Goal: Check status: Check status

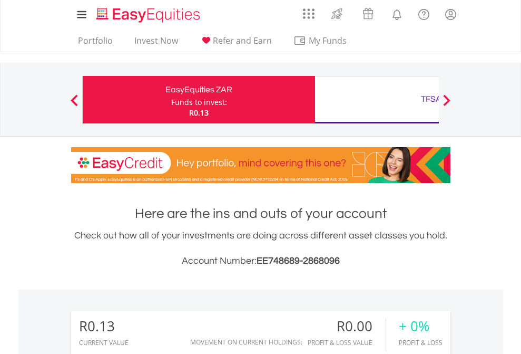
scroll to position [101, 165]
click at [171, 100] on div "Funds to invest:" at bounding box center [199, 102] width 56 height 11
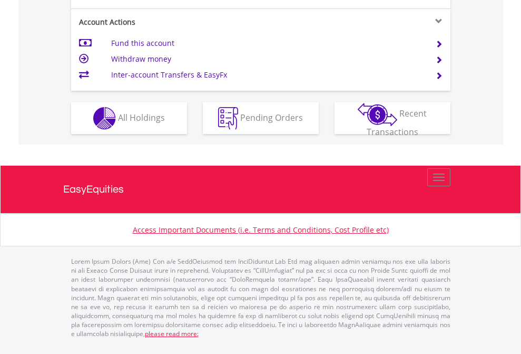
scroll to position [1031, 0]
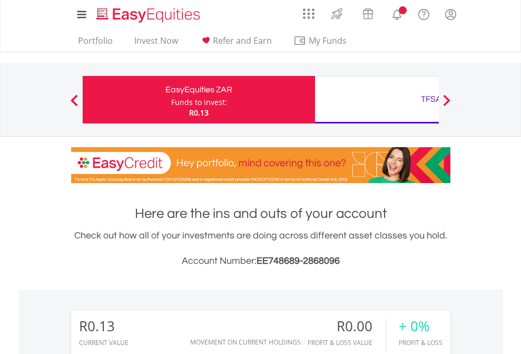
scroll to position [783, 0]
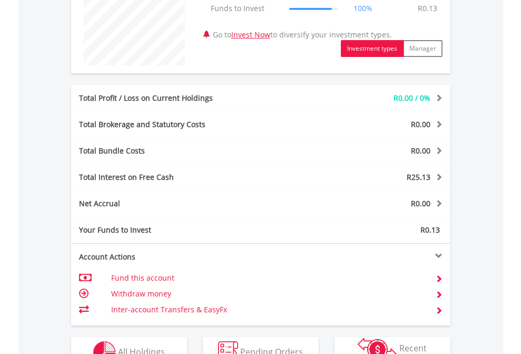
click at [118, 346] on span "All Holdings" at bounding box center [141, 352] width 47 height 12
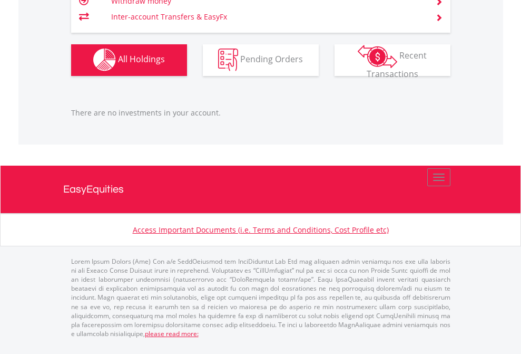
scroll to position [1044, 0]
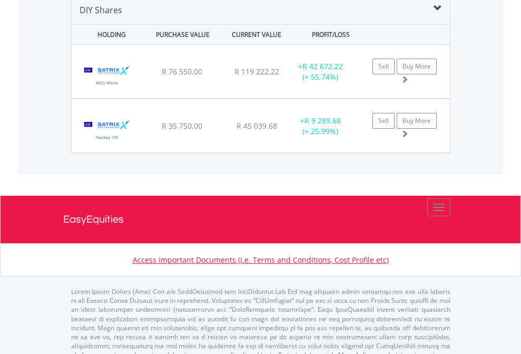
scroll to position [1019, 0]
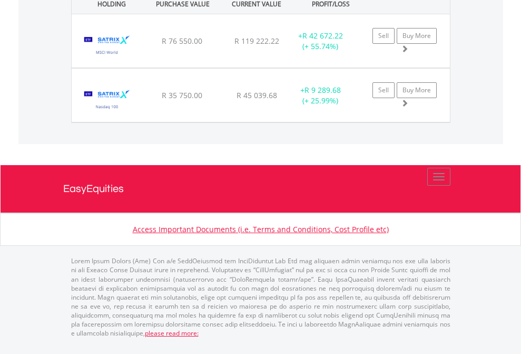
scroll to position [76, 0]
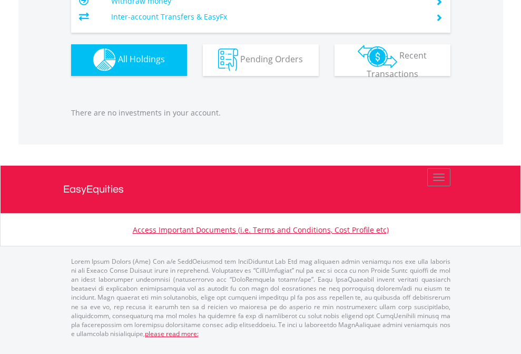
scroll to position [101, 165]
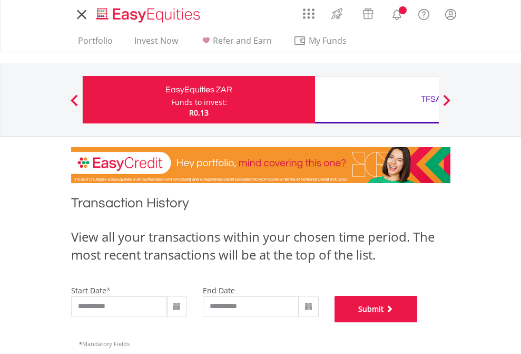
click at [418, 322] on button "Submit" at bounding box center [376, 309] width 83 height 26
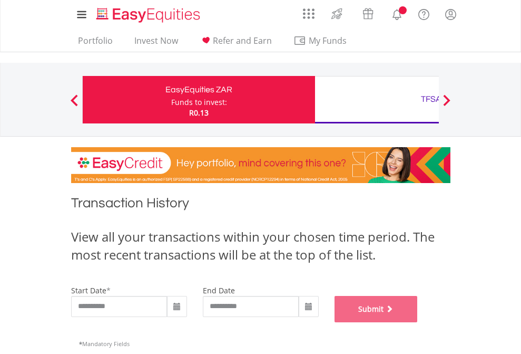
scroll to position [427, 0]
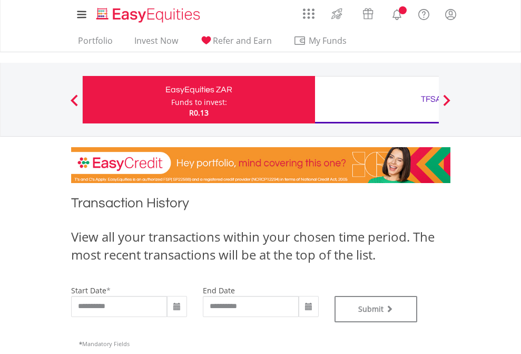
click at [377, 100] on div "TFSA" at bounding box center [431, 99] width 220 height 15
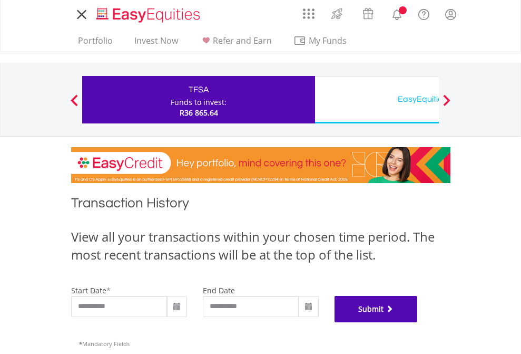
click at [418, 322] on button "Submit" at bounding box center [376, 309] width 83 height 26
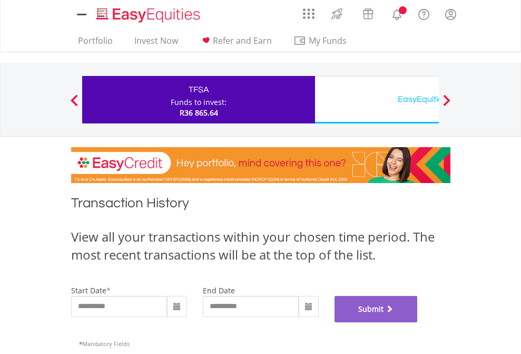
scroll to position [427, 0]
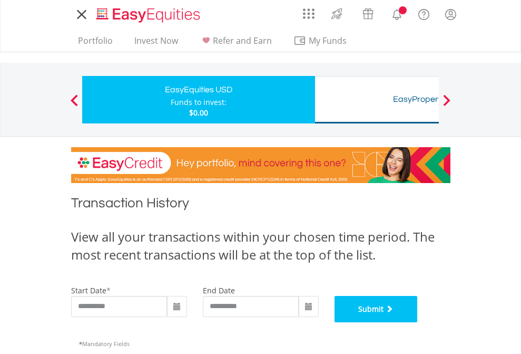
click at [418, 322] on button "Submit" at bounding box center [376, 309] width 83 height 26
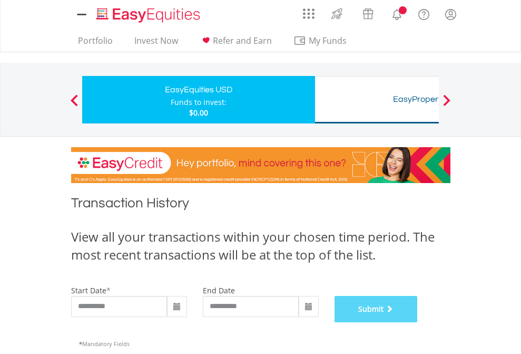
scroll to position [427, 0]
